Goal: Navigation & Orientation: Find specific page/section

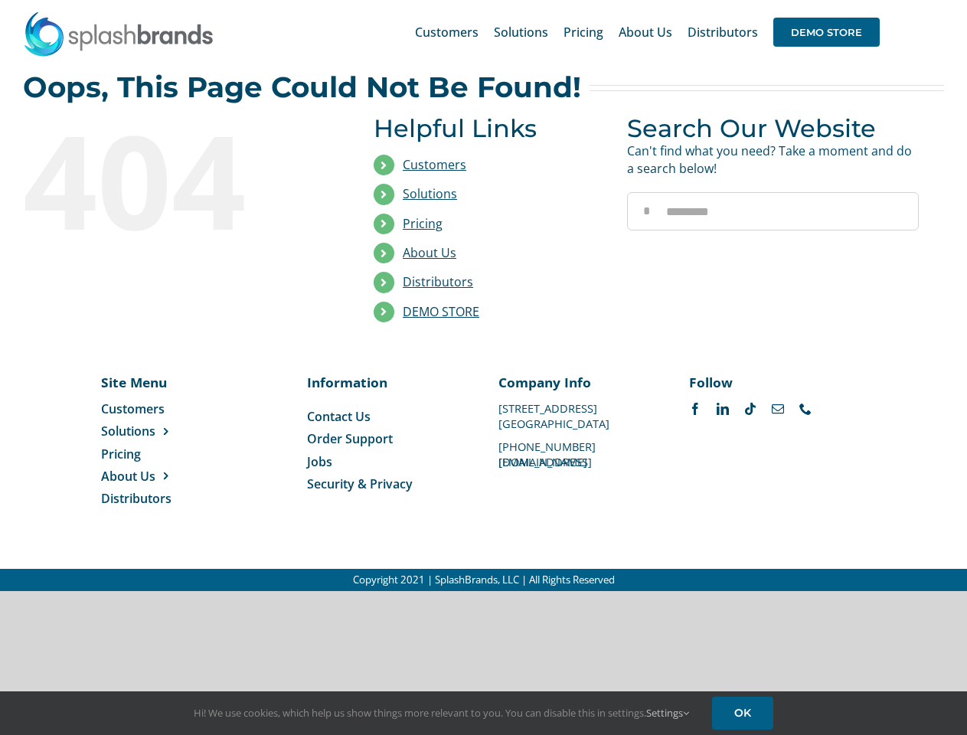
click at [483, 295] on li "Distributors" at bounding box center [488, 282] width 230 height 29
click at [873, 0] on div "Search for: * Customers Solutions Stores New Hire Kits Manufacturing Store Mark…" at bounding box center [483, 32] width 921 height 64
click at [826, 32] on span "DEMO STORE" at bounding box center [826, 32] width 106 height 29
click at [441, 311] on link "DEMO STORE" at bounding box center [441, 311] width 77 height 17
click at [152, 431] on span "Solutions" at bounding box center [128, 430] width 54 height 17
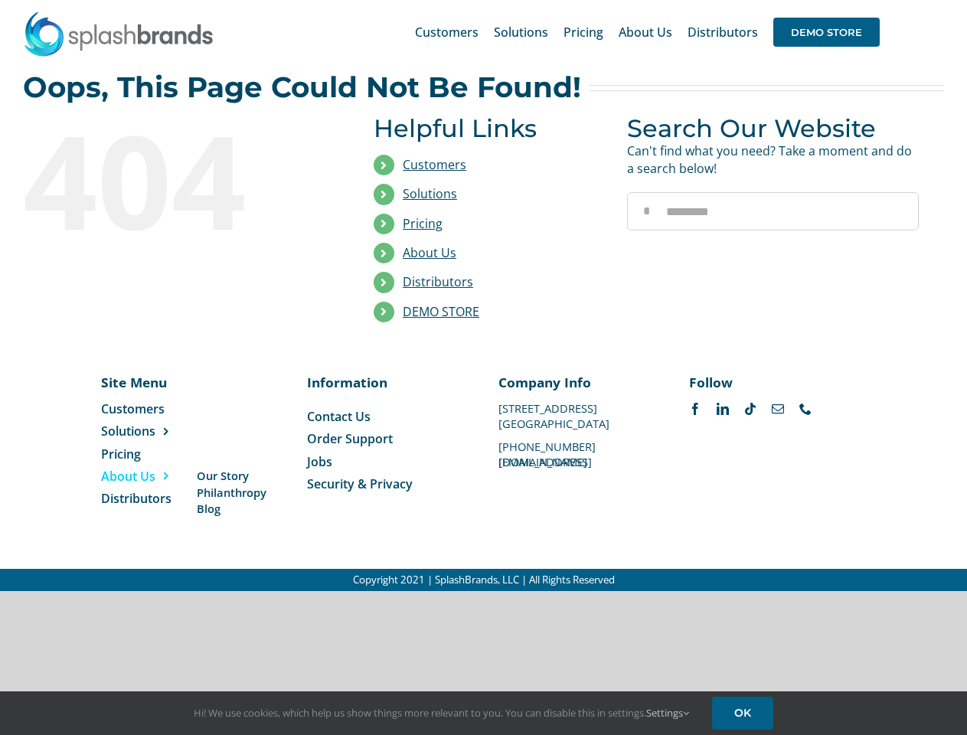
click at [152, 476] on span "About Us" at bounding box center [128, 476] width 54 height 17
click at [668, 712] on link "Settings" at bounding box center [667, 713] width 43 height 14
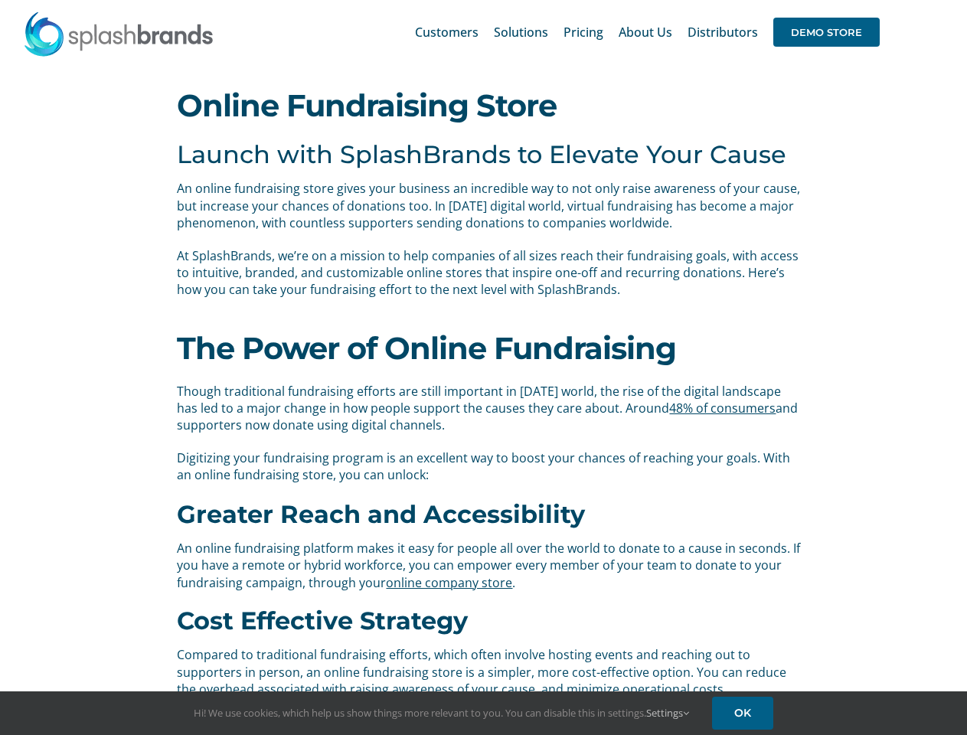
click at [483, 367] on div "The Power of Online Fundraising Though traditional fundraising efforts are stil…" at bounding box center [483, 406] width 637 height 185
click at [873, 0] on div "Search for: * Customers Solutions Stores New Hire Kits Manufacturing Store Mark…" at bounding box center [483, 32] width 921 height 64
click at [826, 32] on span "DEMO STORE" at bounding box center [826, 32] width 106 height 29
click at [668, 712] on link "Settings" at bounding box center [667, 713] width 43 height 14
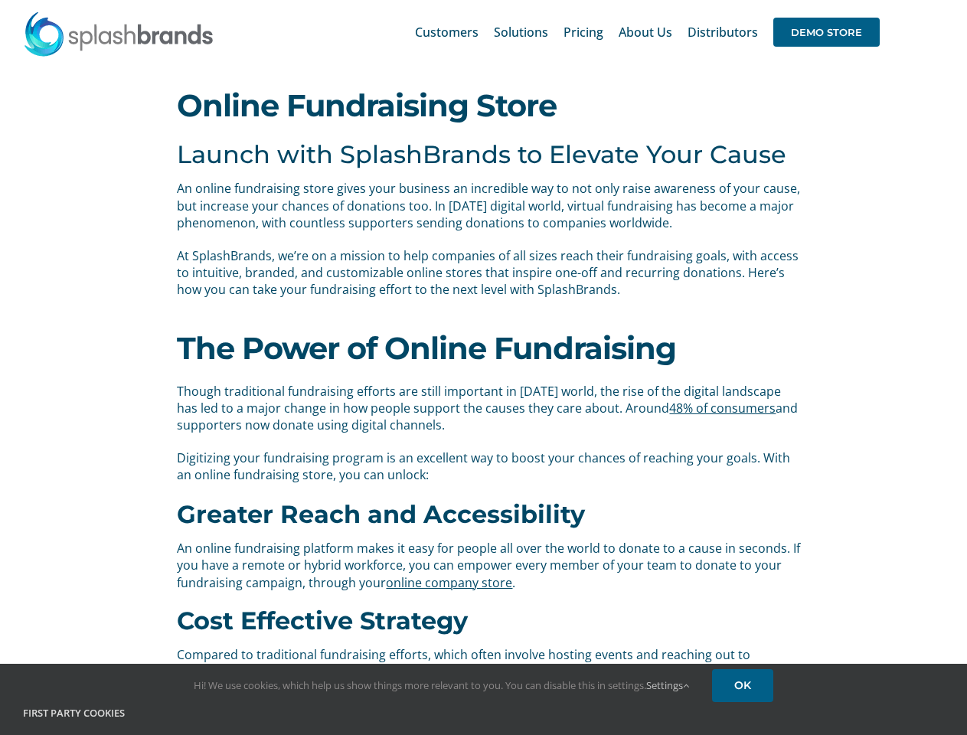
click at [745, 712] on h4 "First Party Cookies" at bounding box center [483, 713] width 921 height 15
